Goal: Information Seeking & Learning: Learn about a topic

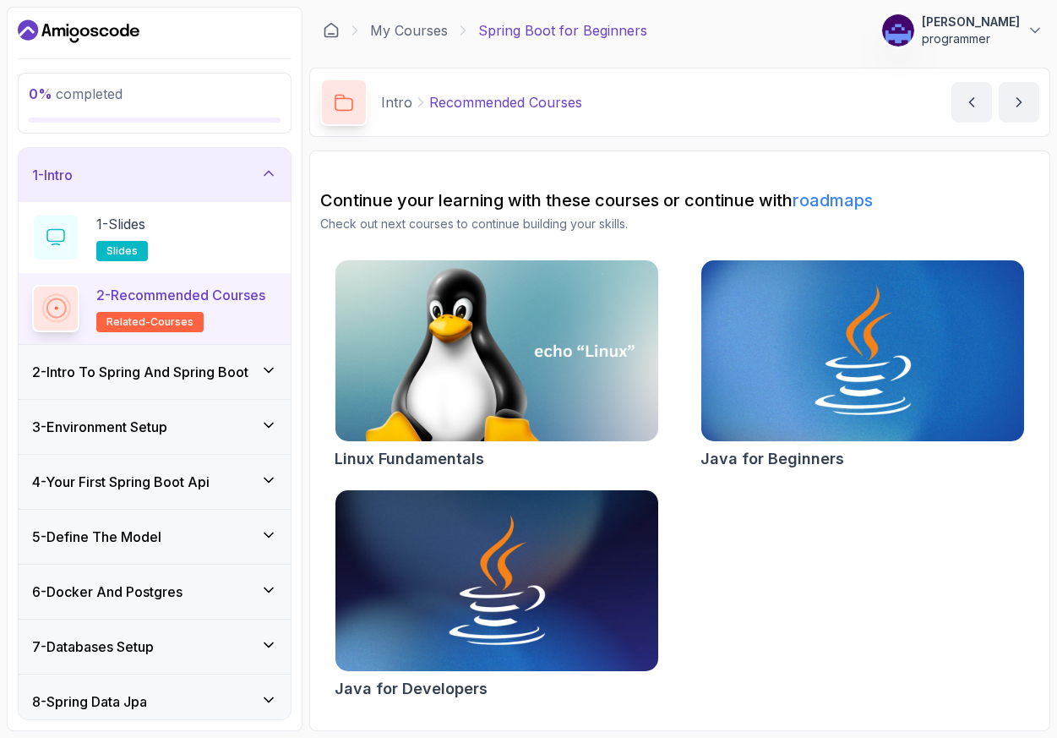
scroll to position [98, 0]
click at [265, 372] on icon at bounding box center [269, 370] width 8 height 4
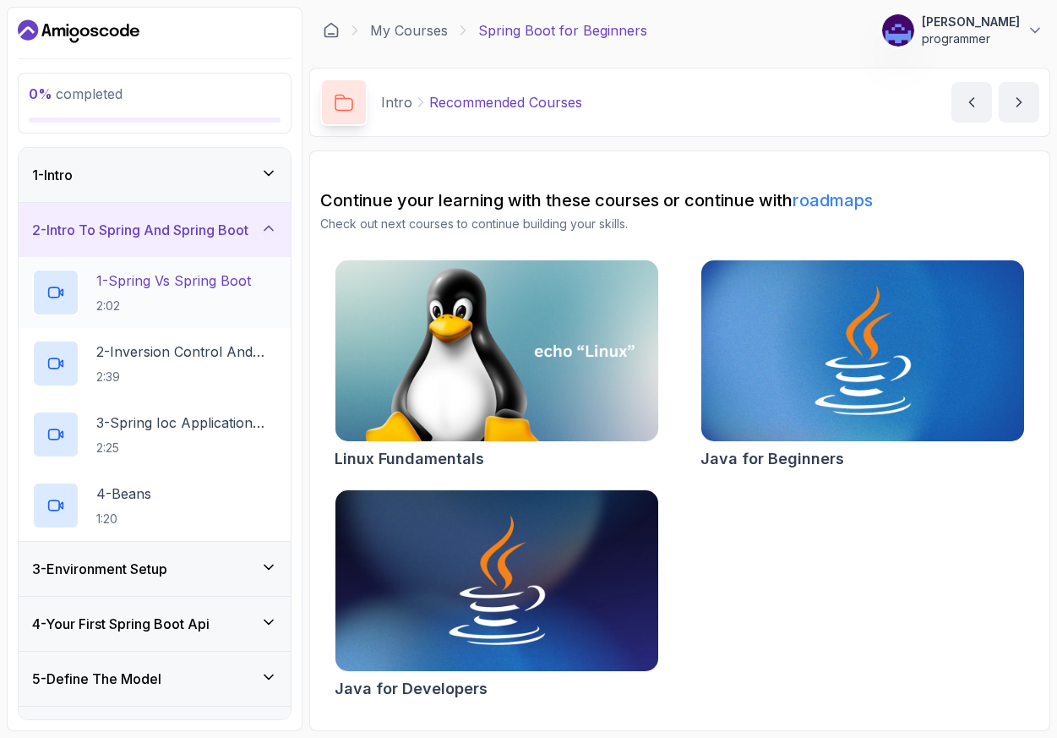
click at [191, 314] on h2 "1 - Spring Vs Spring Boot 2:02" at bounding box center [173, 292] width 155 height 44
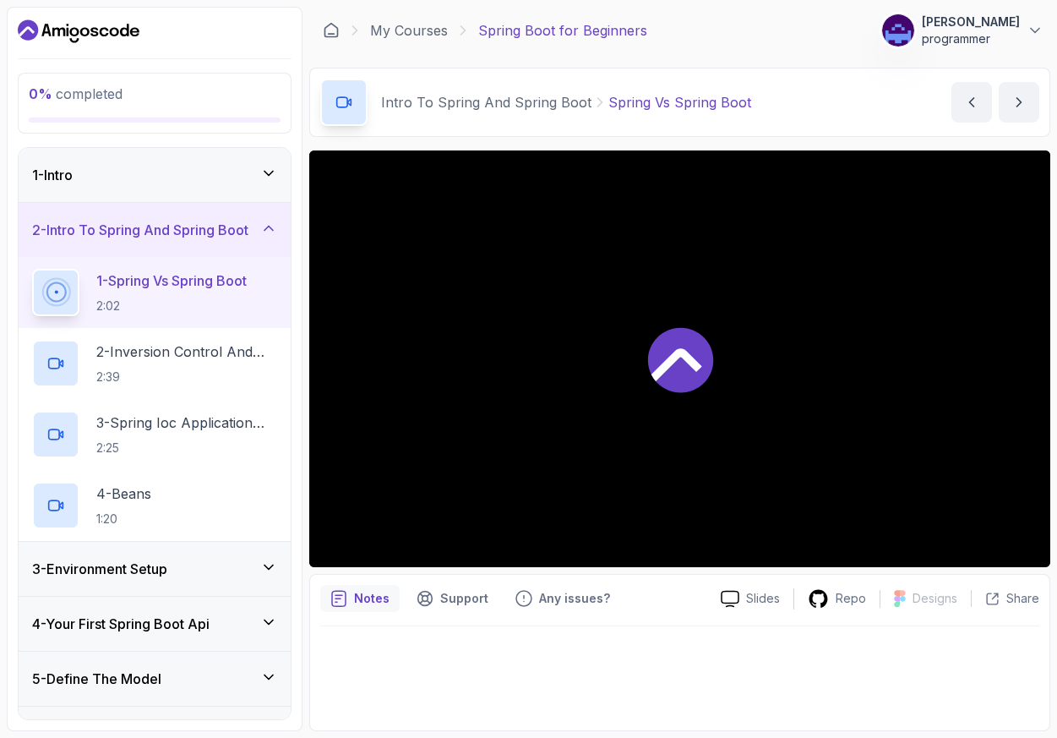
scroll to position [40, 0]
click at [653, 123] on div "Intro To Spring And Spring Boot Spring Vs Spring Boot Spring Vs Spring Boot by …" at bounding box center [679, 102] width 741 height 69
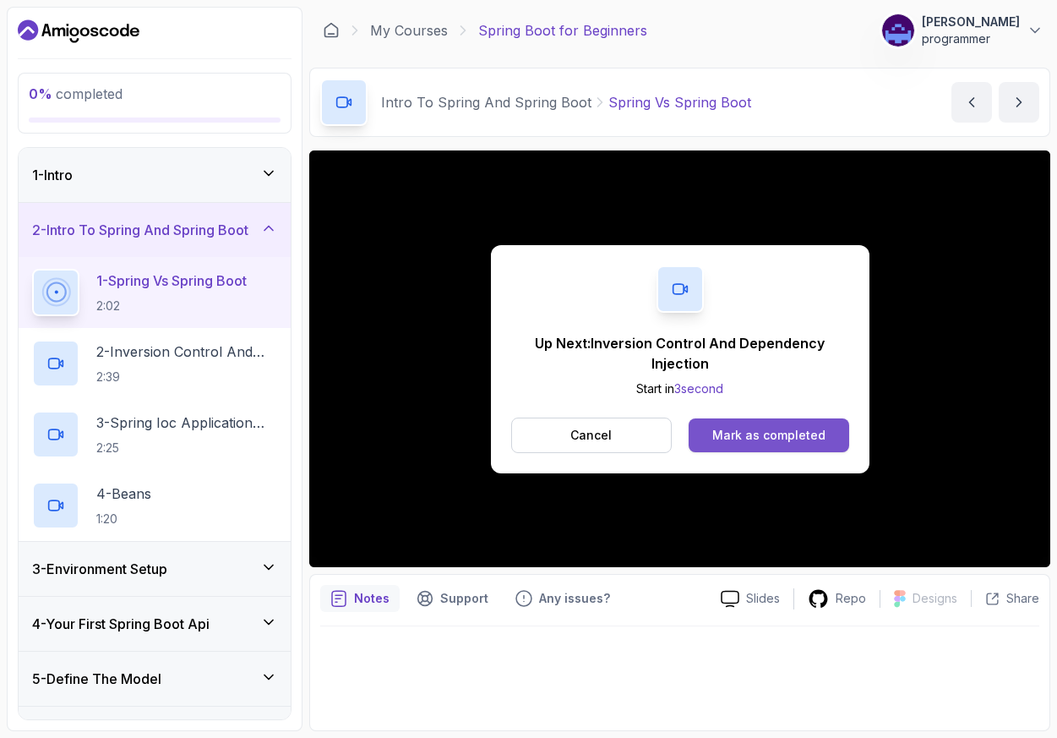
click at [771, 444] on div "Mark as completed" at bounding box center [769, 435] width 113 height 17
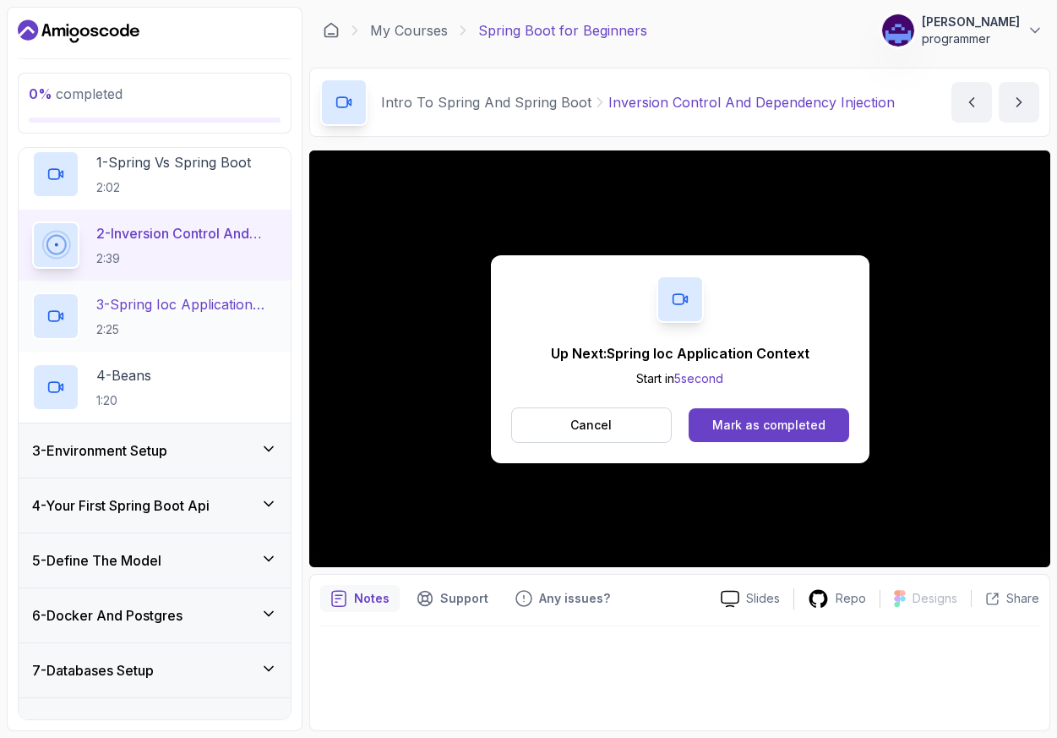
scroll to position [34, 0]
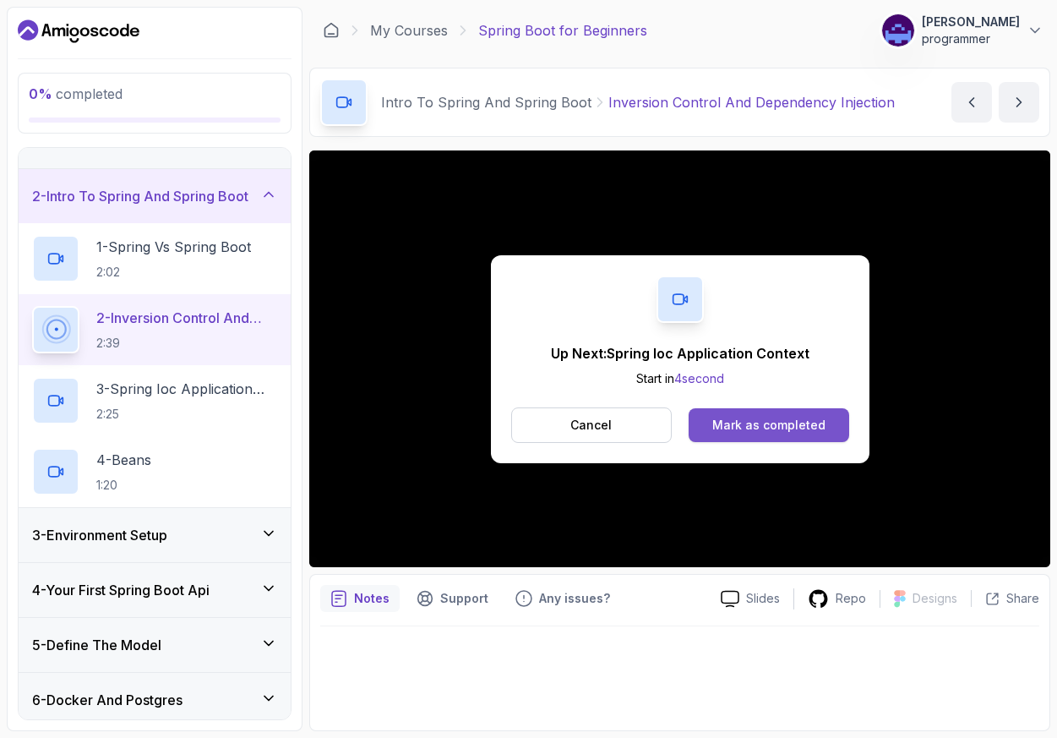
click at [780, 429] on div "Mark as completed" at bounding box center [769, 425] width 113 height 17
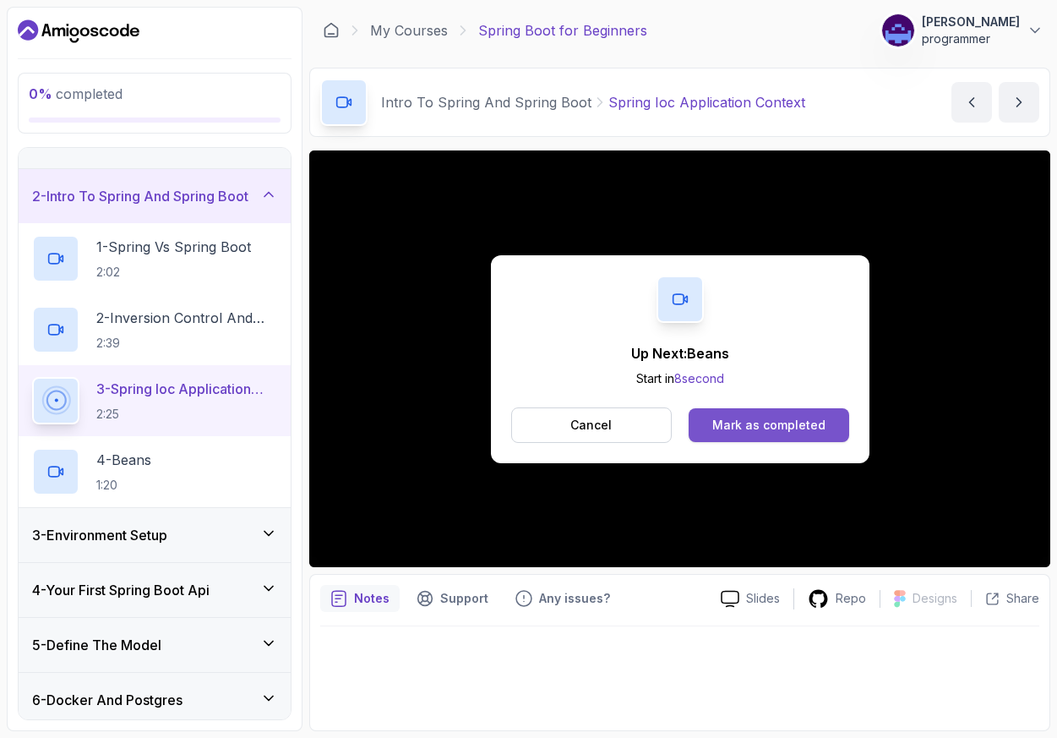
click at [774, 434] on div "Mark as completed" at bounding box center [769, 425] width 113 height 17
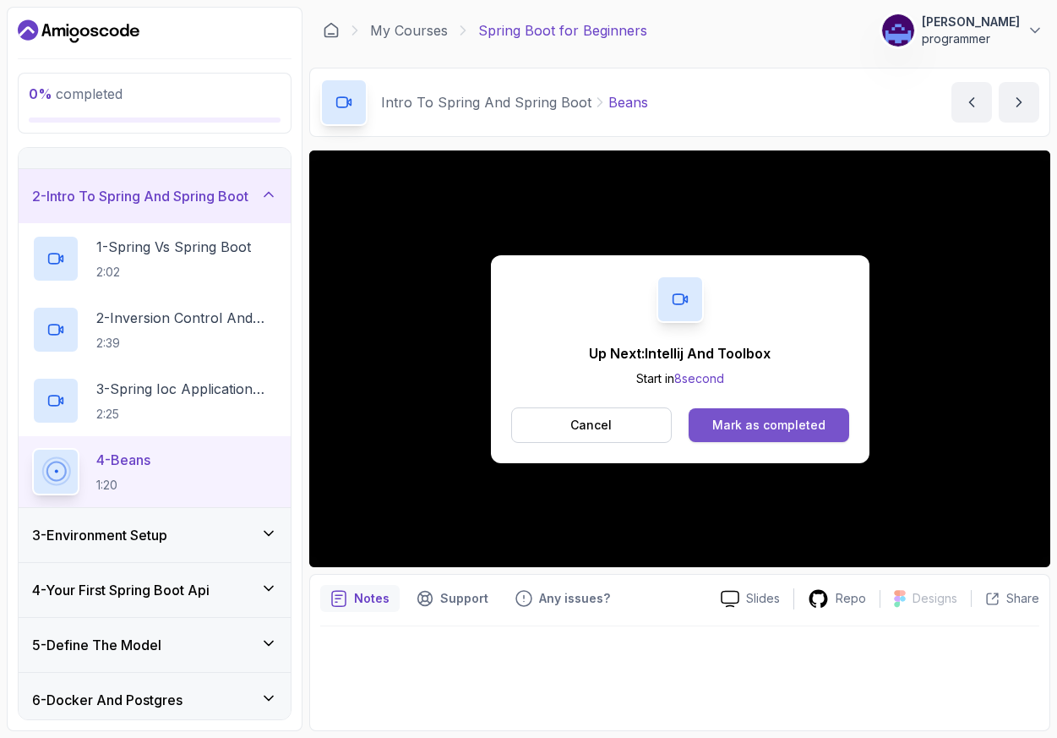
click at [786, 442] on button "Mark as completed" at bounding box center [769, 425] width 160 height 34
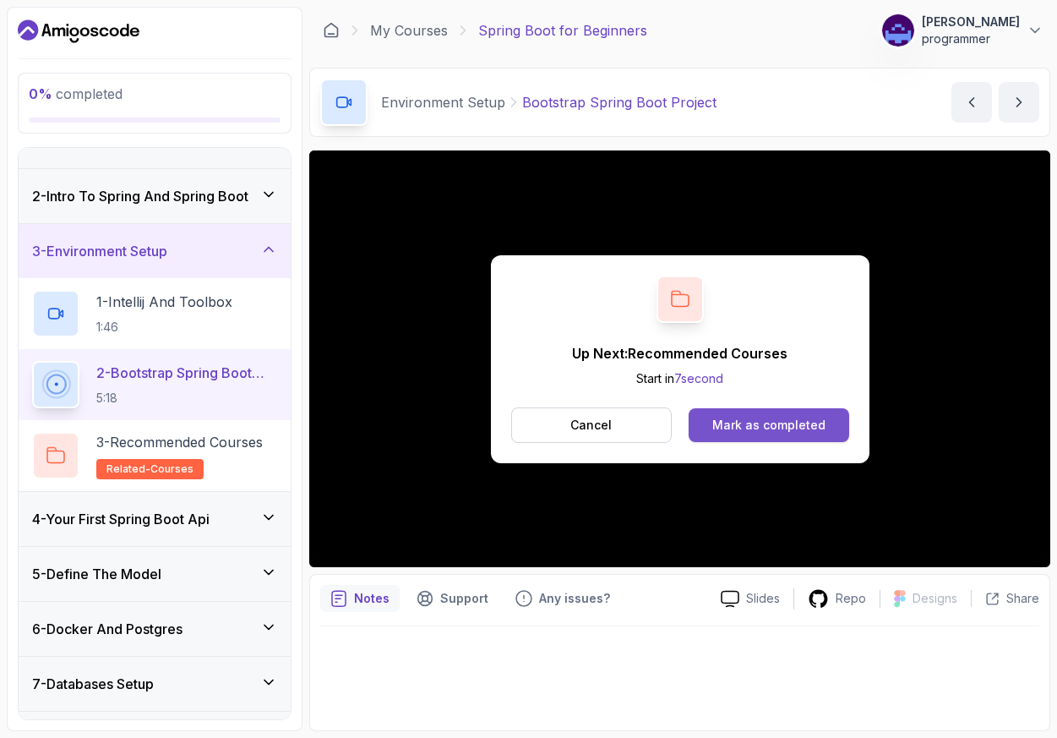
click at [796, 434] on div "Mark as completed" at bounding box center [769, 425] width 113 height 17
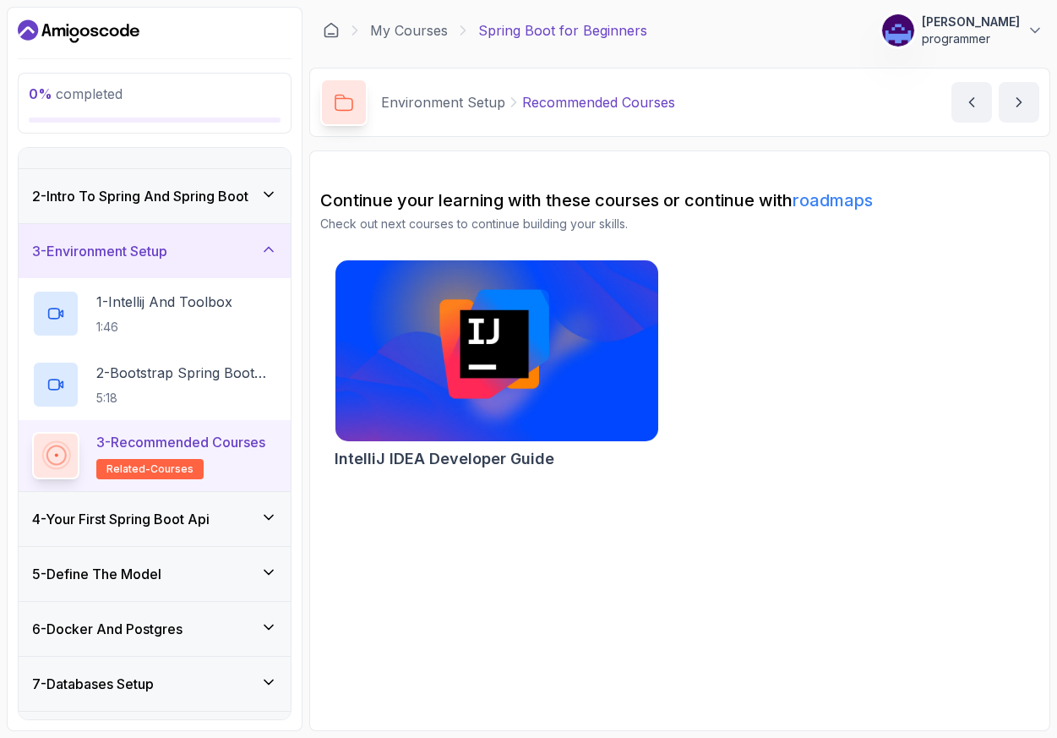
click at [71, 470] on icon at bounding box center [56, 455] width 30 height 30
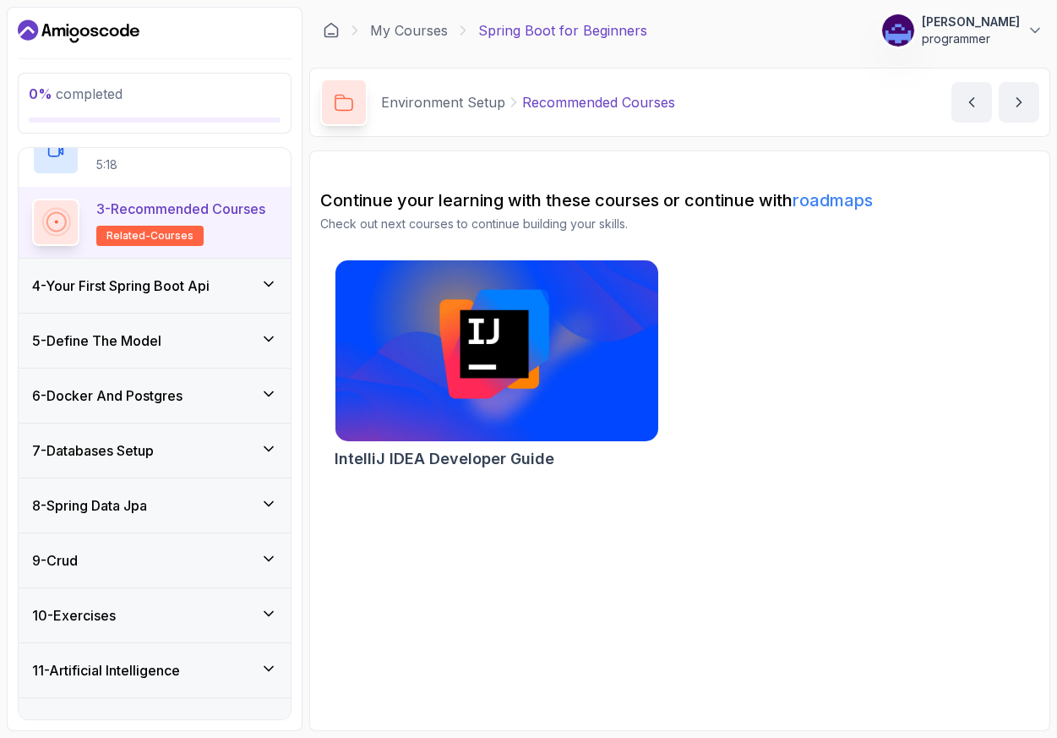
click at [262, 296] on div "4 - Your First Spring Boot Api" at bounding box center [154, 286] width 245 height 20
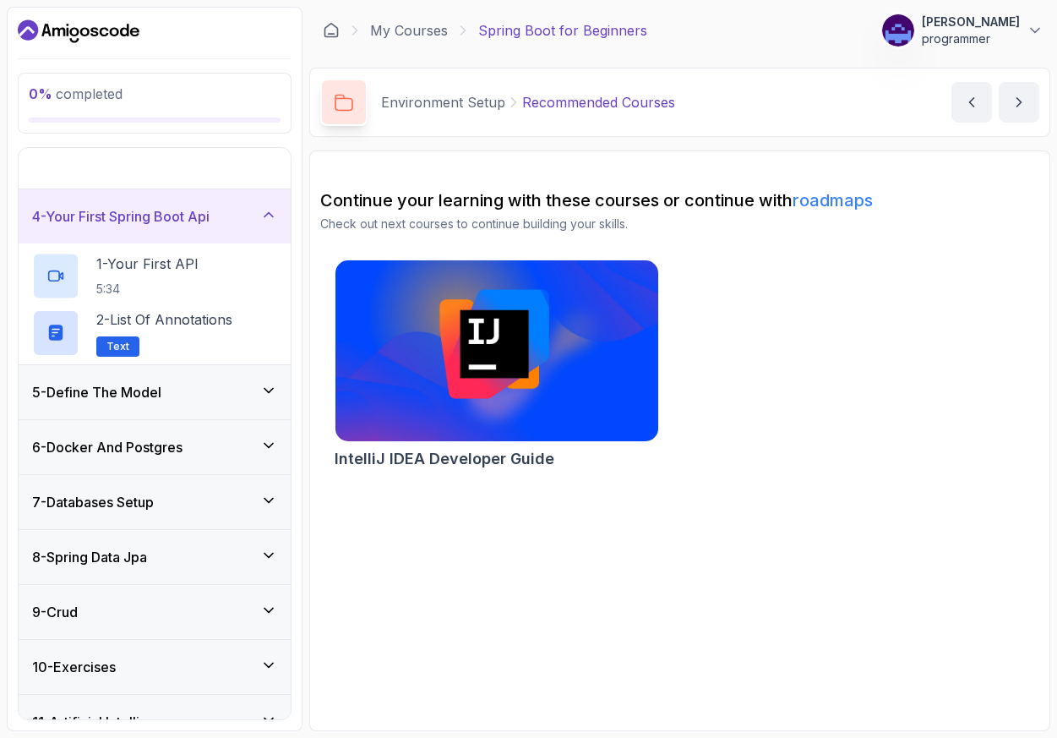
scroll to position [216, 0]
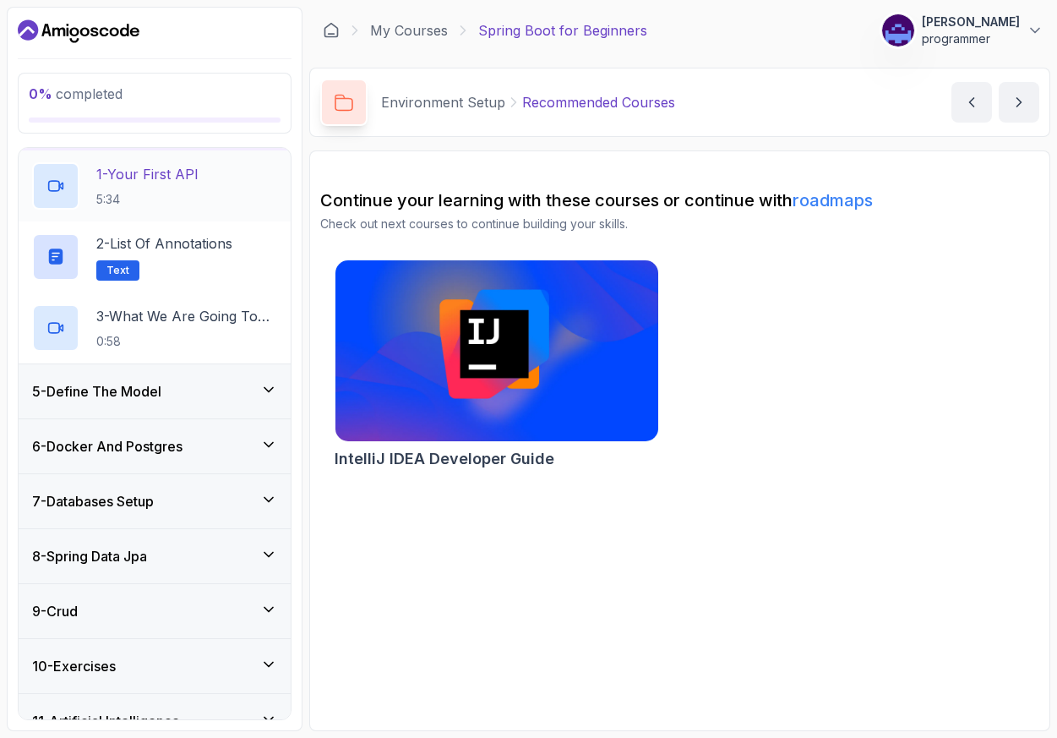
click at [199, 184] on p "1 - Your First API" at bounding box center [147, 174] width 102 height 20
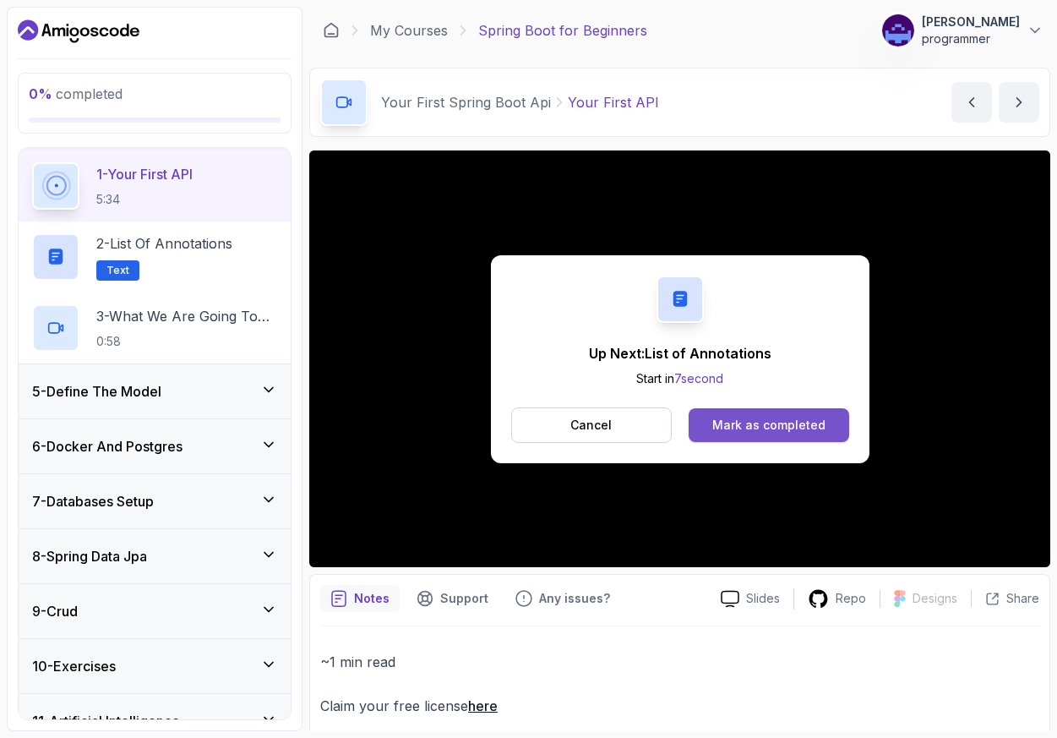
click at [813, 434] on div "Mark as completed" at bounding box center [769, 425] width 113 height 17
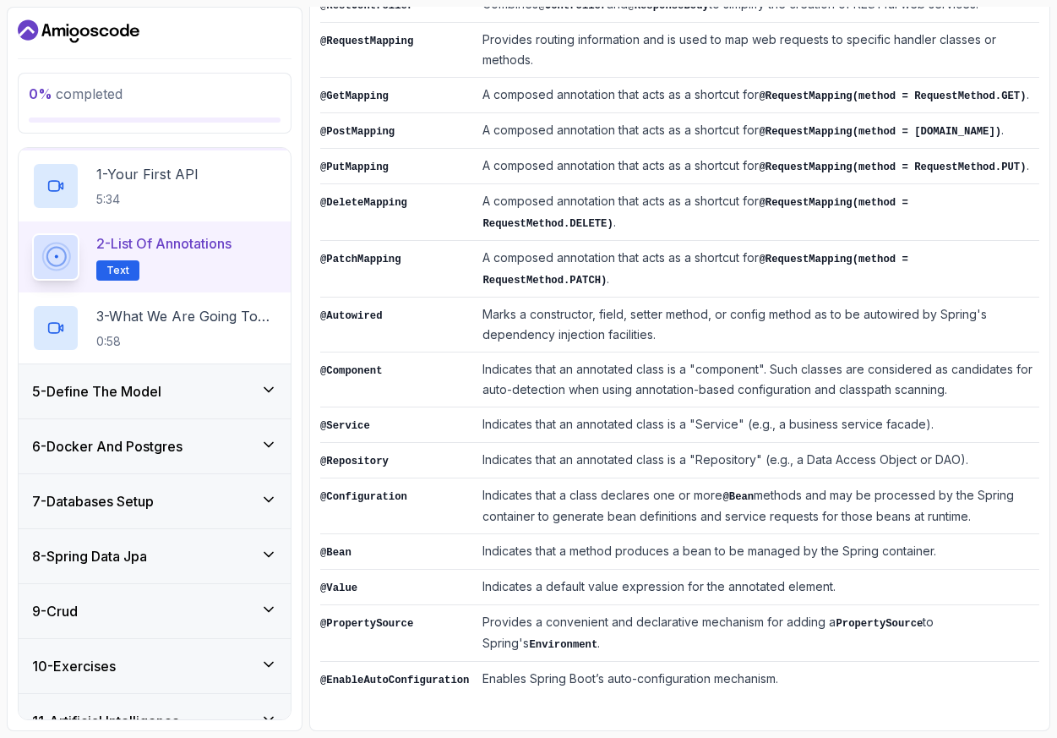
scroll to position [930, 0]
click at [205, 326] on p "3 - What We Are Going To Build" at bounding box center [186, 316] width 181 height 20
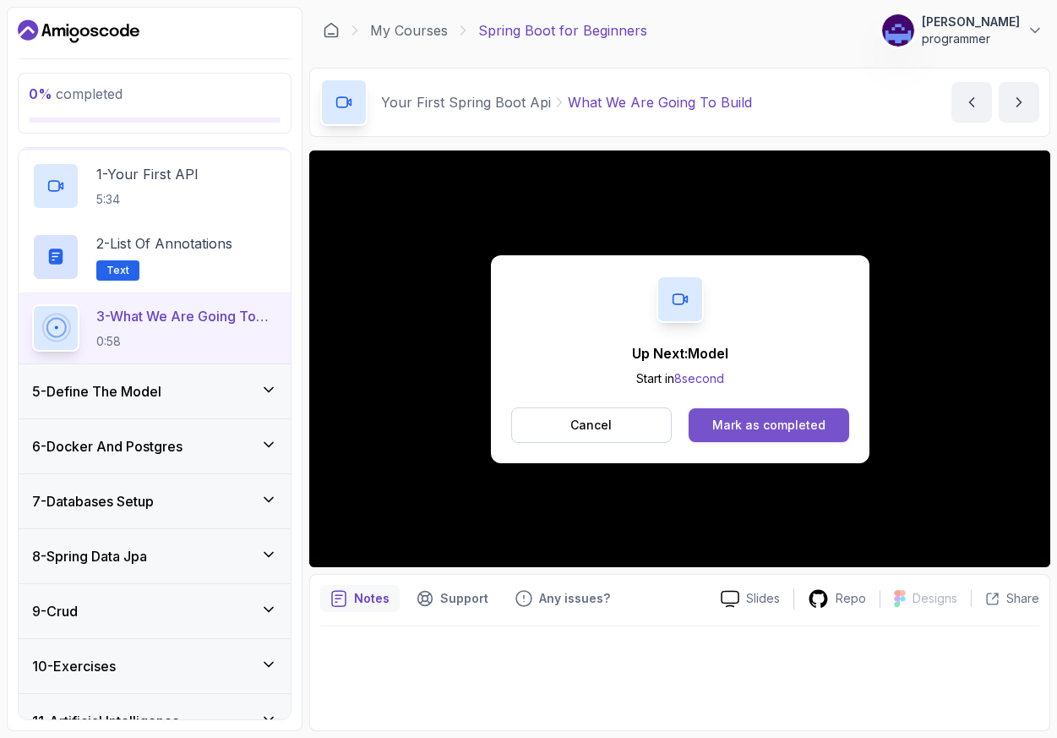
click at [789, 434] on div "Mark as completed" at bounding box center [769, 425] width 113 height 17
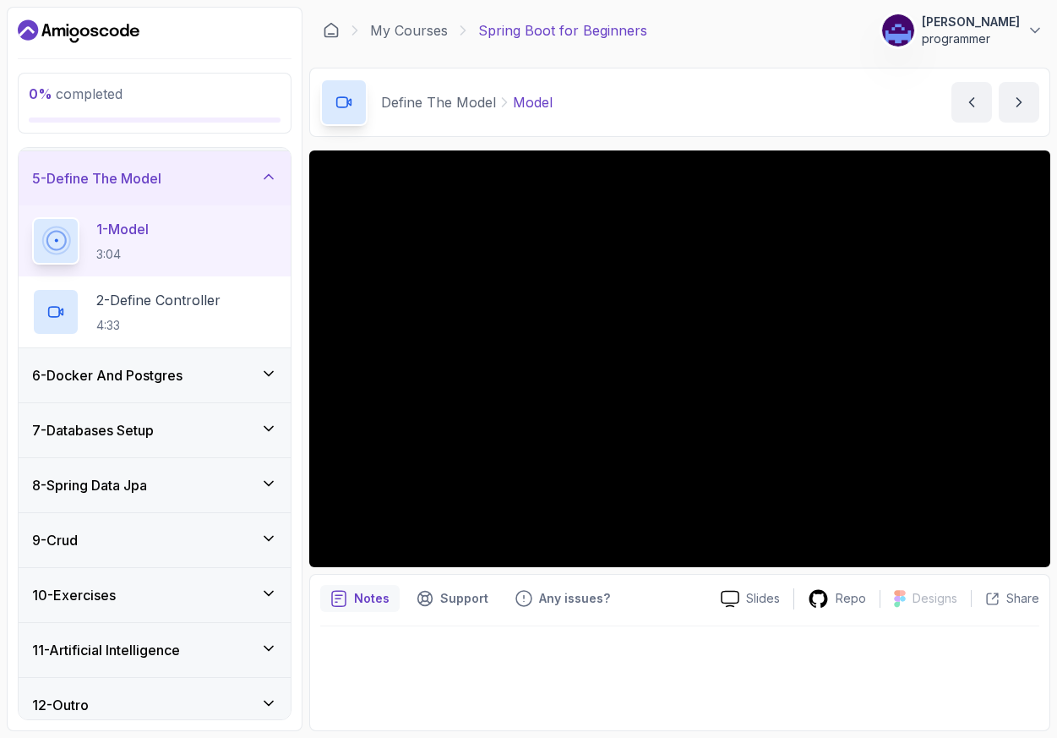
click at [467, 126] on div "Define The Model Model" at bounding box center [436, 102] width 232 height 47
drag, startPoint x: 407, startPoint y: 128, endPoint x: 548, endPoint y: 131, distance: 140.3
click at [548, 112] on div "Define The Model Model" at bounding box center [467, 102] width 172 height 20
click at [509, 126] on div "Define The Model Model" at bounding box center [436, 102] width 232 height 47
click at [553, 112] on p "Model" at bounding box center [533, 102] width 40 height 20
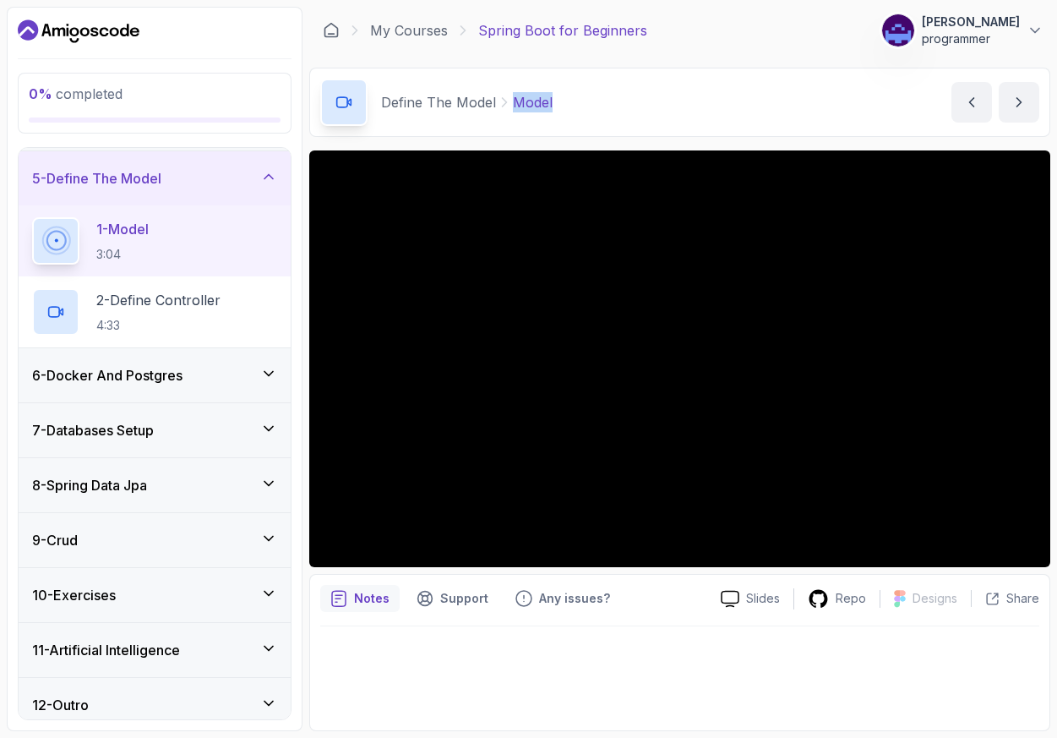
click at [553, 112] on p "Model" at bounding box center [533, 102] width 40 height 20
click at [622, 126] on div "Define The Model Model Model by [PERSON_NAME]" at bounding box center [679, 102] width 741 height 69
click at [553, 112] on p "Model" at bounding box center [533, 102] width 40 height 20
drag, startPoint x: 407, startPoint y: 126, endPoint x: 545, endPoint y: 128, distance: 138.6
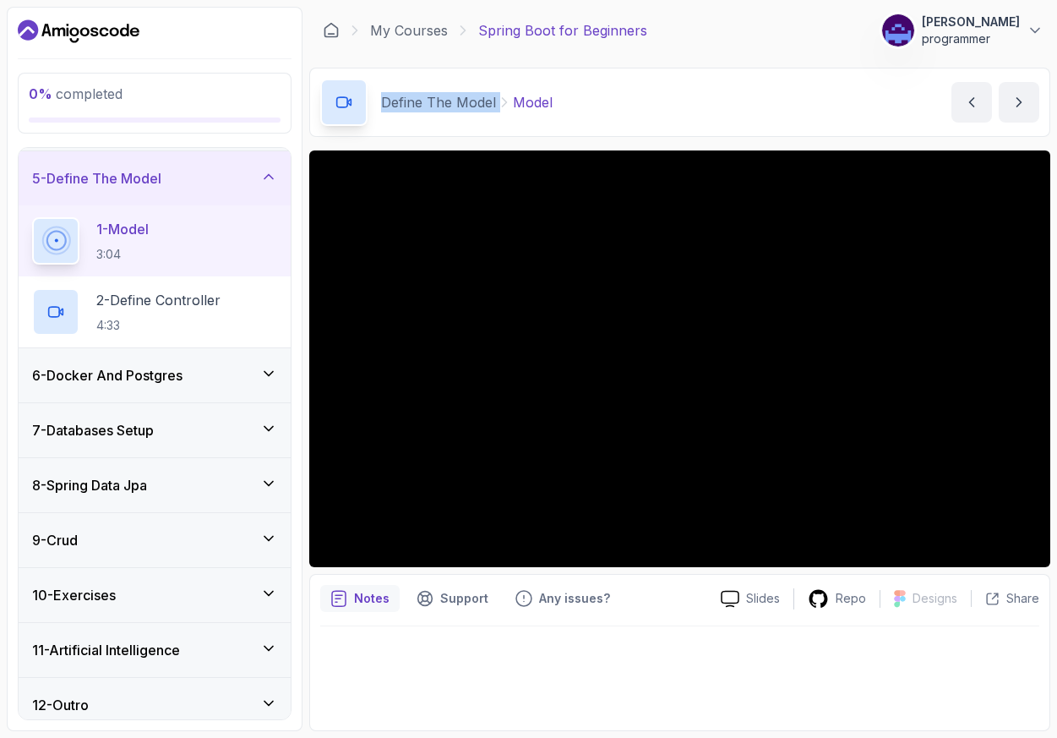
click at [545, 112] on div "Define The Model Model" at bounding box center [467, 102] width 172 height 20
click at [646, 127] on div "Define The Model Model Model by [PERSON_NAME]" at bounding box center [679, 102] width 741 height 69
click at [642, 111] on div "Define The Model Model Model by [PERSON_NAME]" at bounding box center [679, 102] width 741 height 69
